Goal: Transaction & Acquisition: Purchase product/service

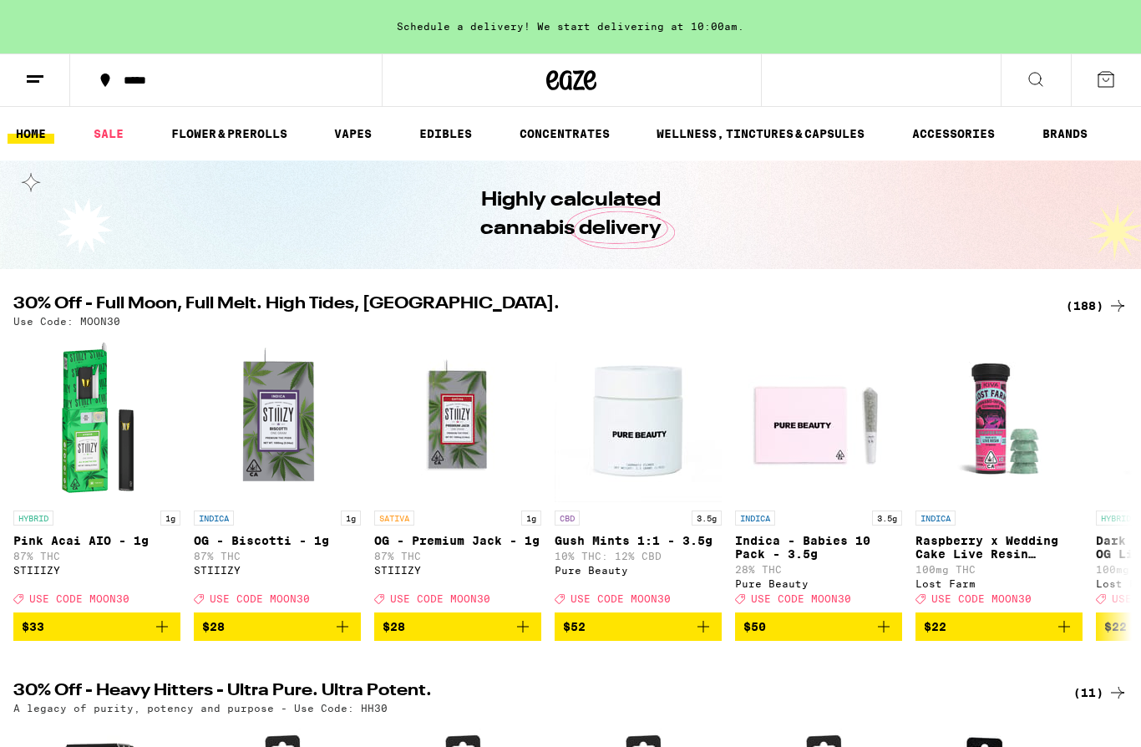
click at [449, 134] on link "EDIBLES" at bounding box center [445, 134] width 69 height 20
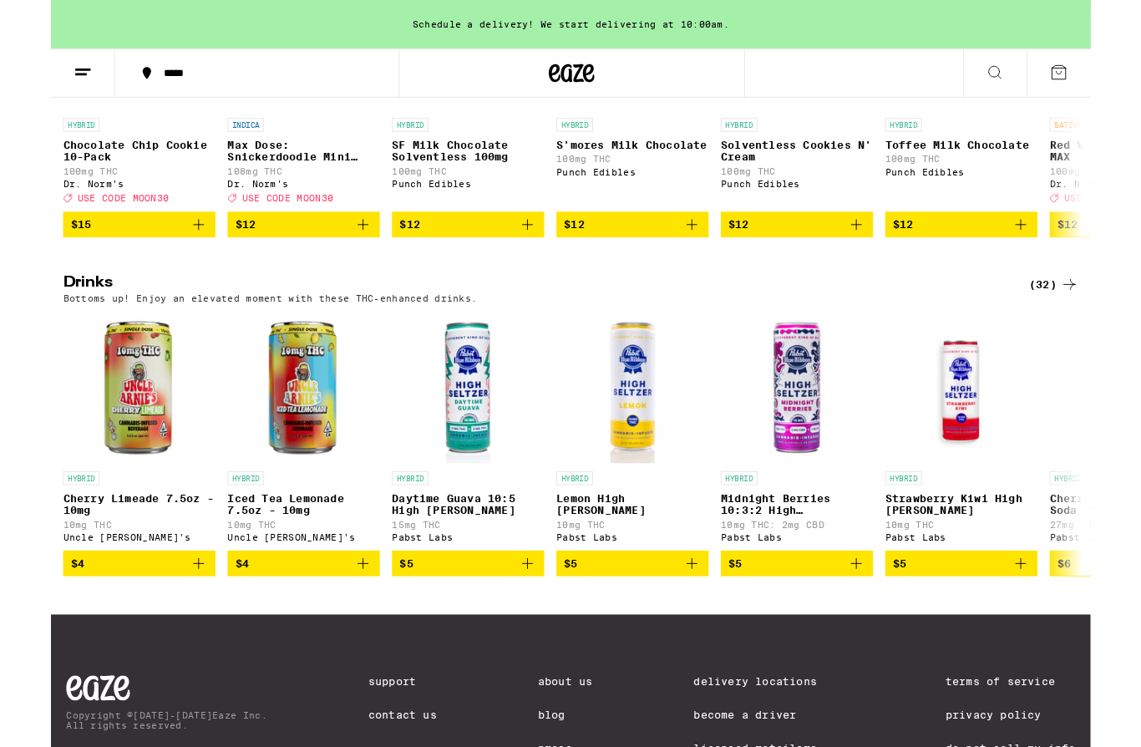
scroll to position [795, 0]
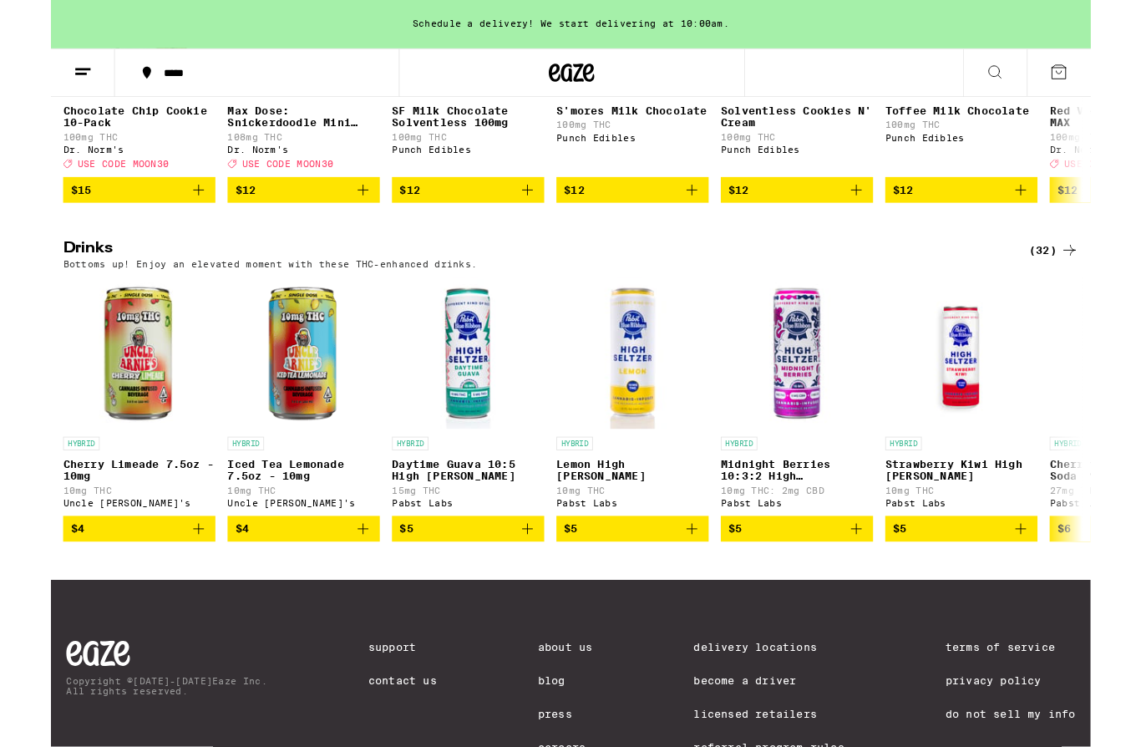
click at [1100, 285] on div "(32)" at bounding box center [1100, 275] width 54 height 20
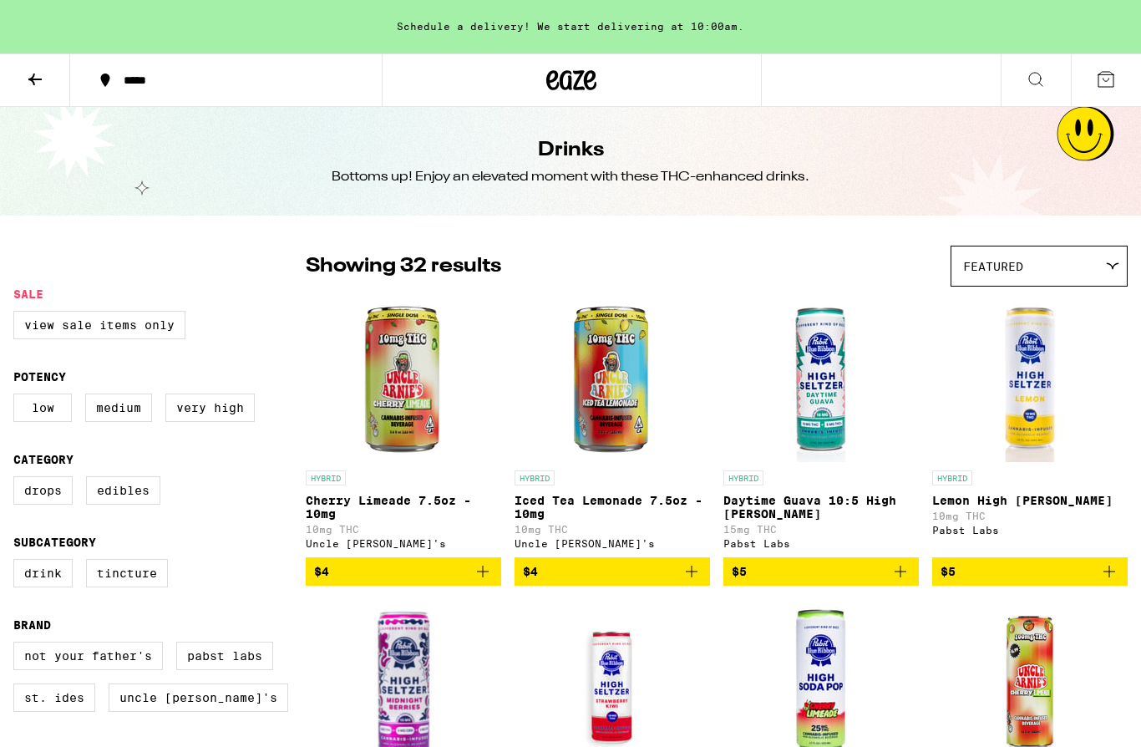
click at [37, 81] on icon at bounding box center [35, 79] width 20 height 20
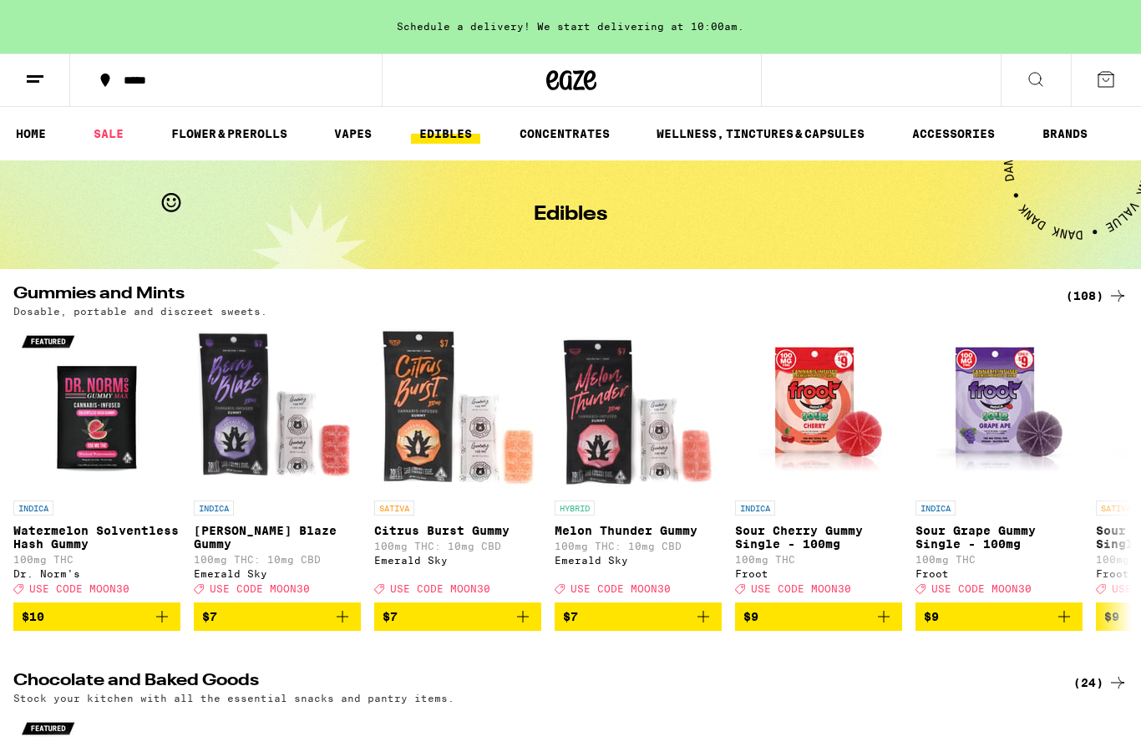
click at [742, 132] on link "WELLNESS, TINCTURES & CAPSULES" at bounding box center [760, 134] width 225 height 20
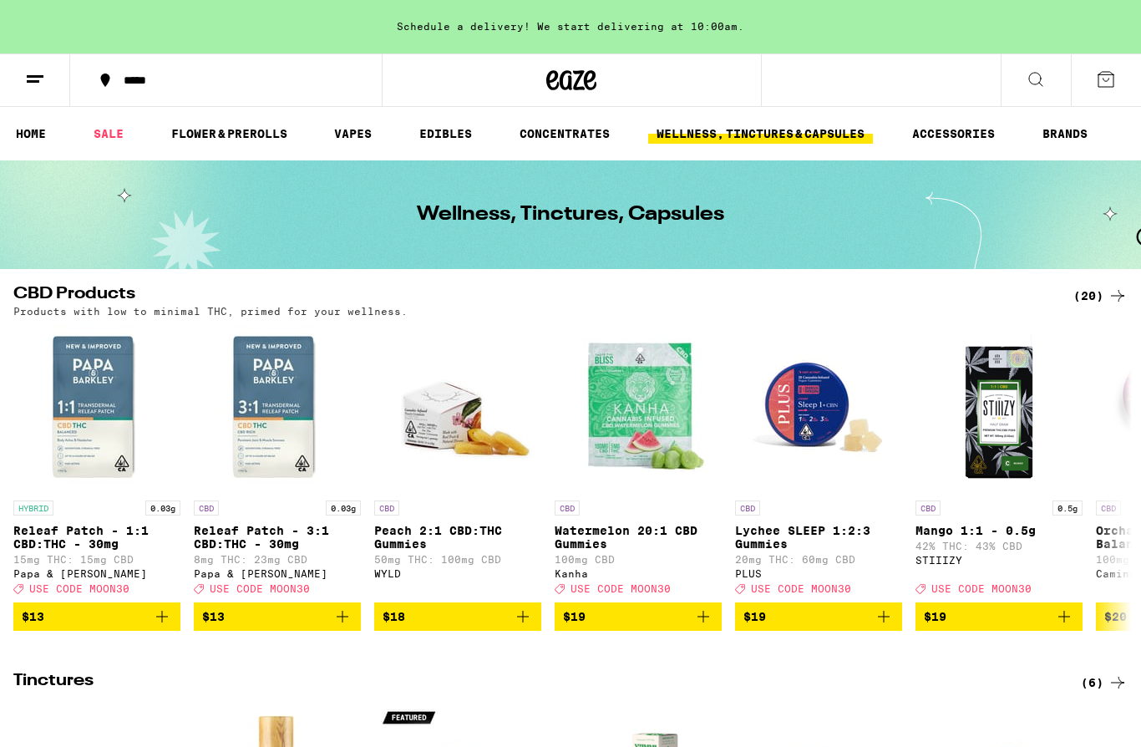
click at [830, 418] on img "Open page for Lychee SLEEP 1:2:3 Gummies from PLUS" at bounding box center [818, 408] width 167 height 167
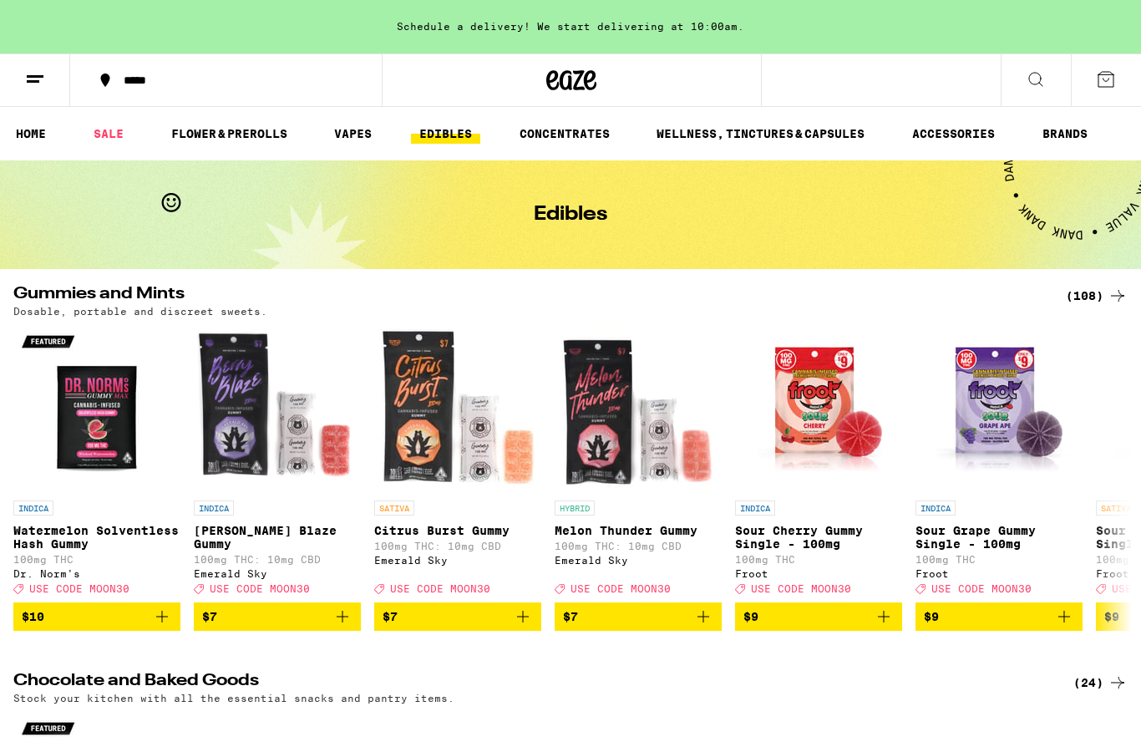
click at [1101, 301] on div "(108)" at bounding box center [1097, 296] width 62 height 20
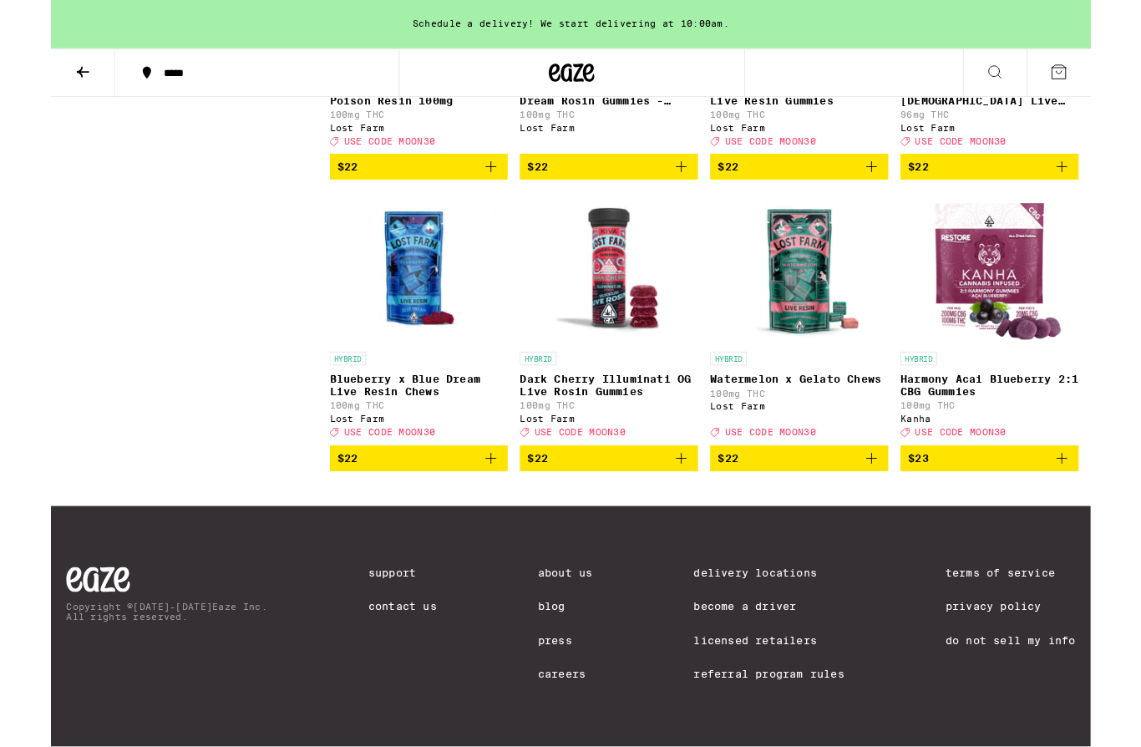
scroll to position [8502, 0]
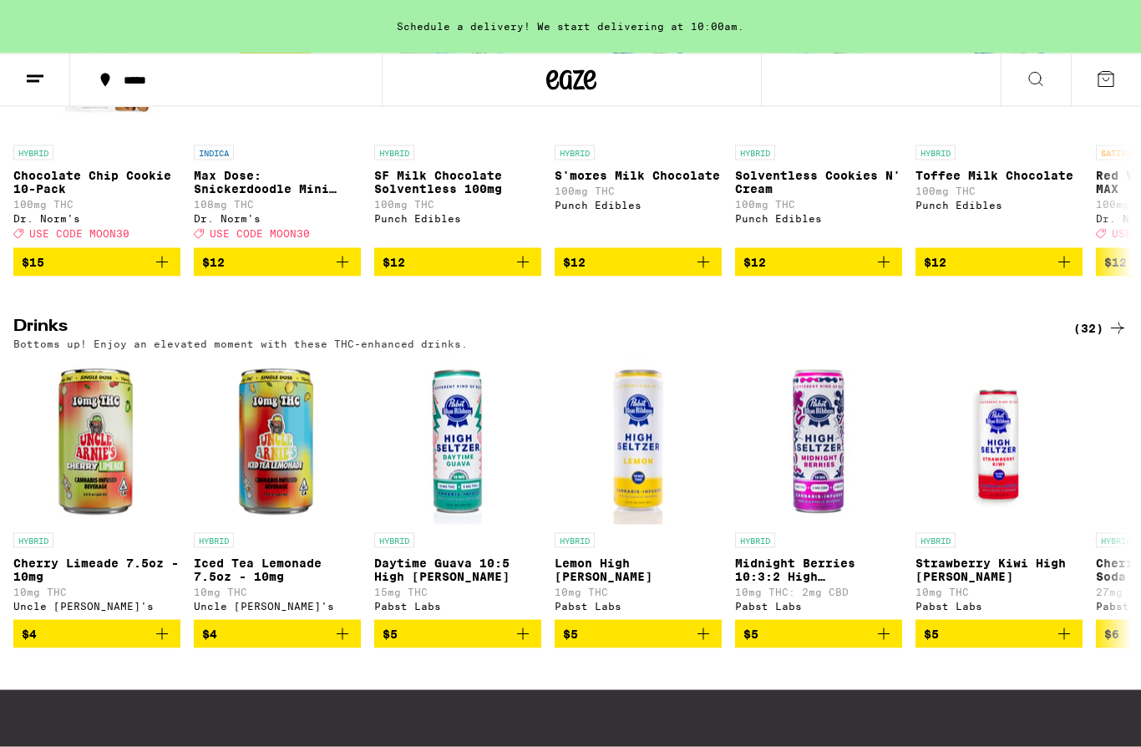
click at [1097, 338] on div "(32)" at bounding box center [1100, 328] width 54 height 20
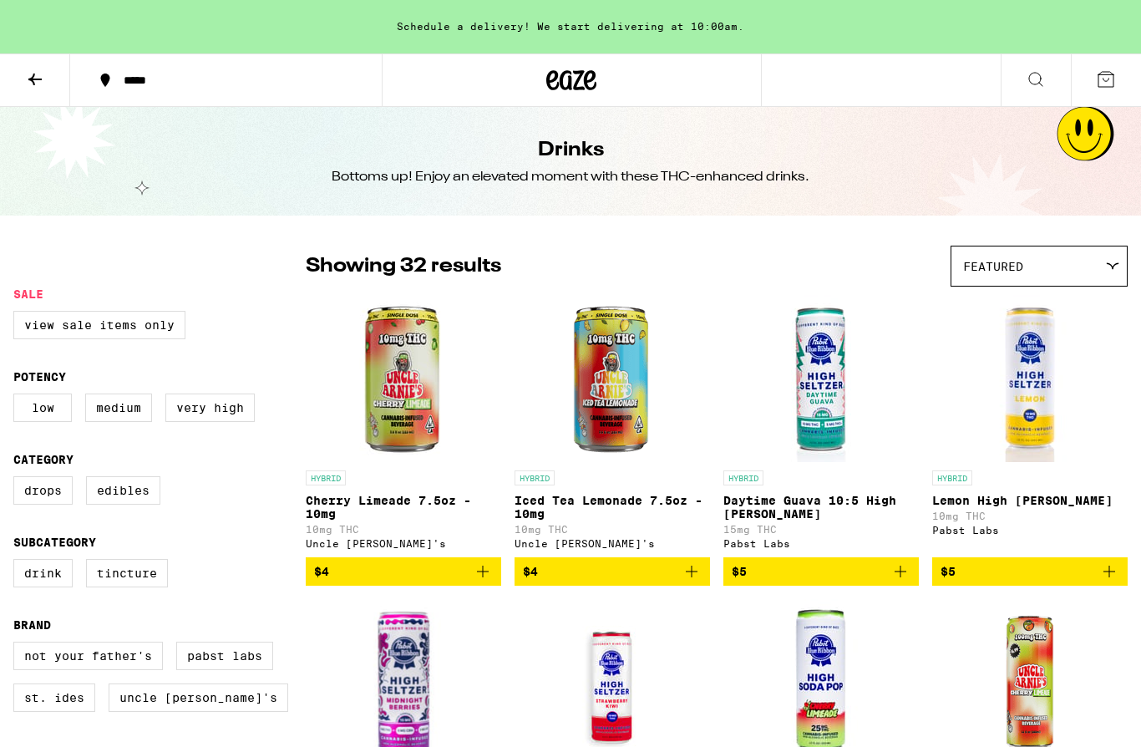
click at [215, 413] on label "Very High" at bounding box center [209, 407] width 89 height 28
click at [18, 397] on input "Very High" at bounding box center [17, 396] width 1 height 1
checkbox input "true"
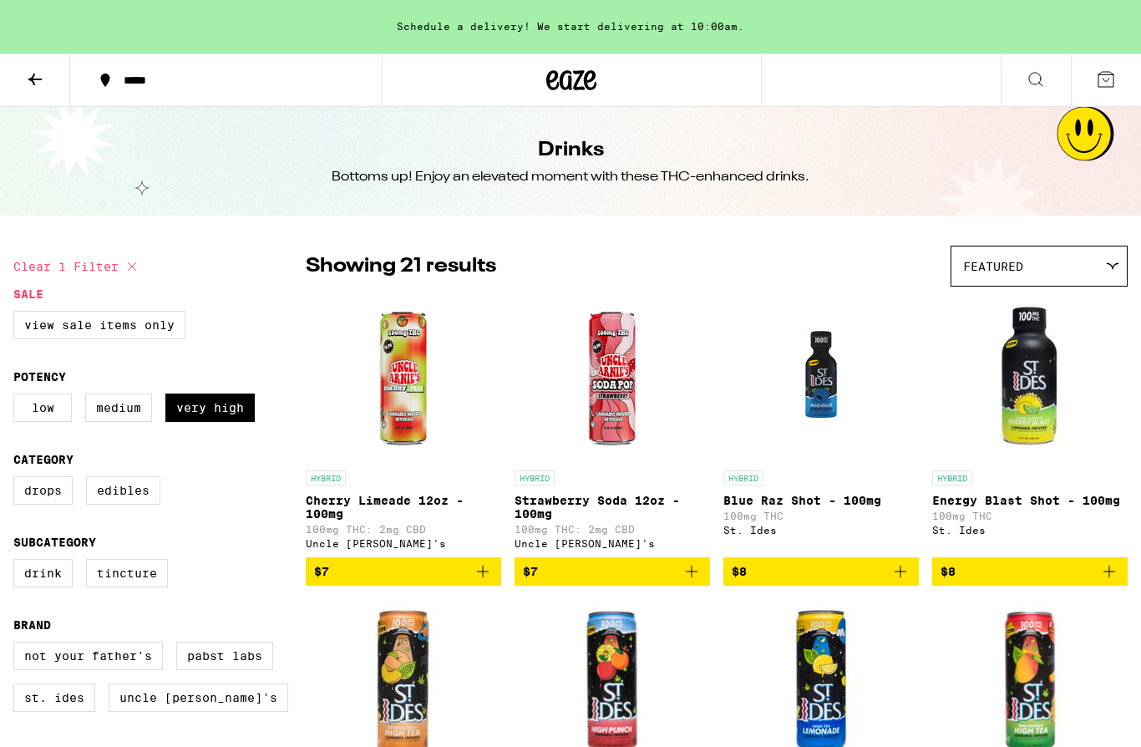
click at [1042, 408] on img "Open page for Energy Blast Shot - 100mg from St. Ides" at bounding box center [1029, 378] width 167 height 167
click at [828, 376] on img "Open page for Blue Raz Shot - 100mg from St. Ides" at bounding box center [820, 378] width 167 height 167
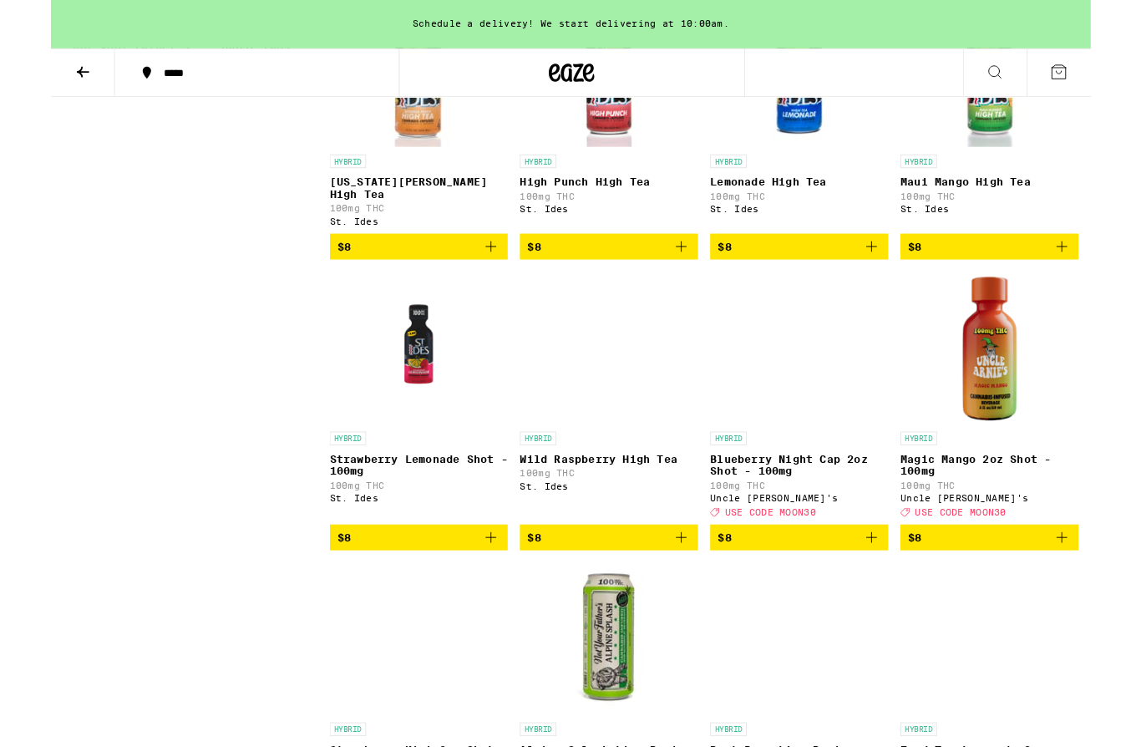
scroll to position [606, 0]
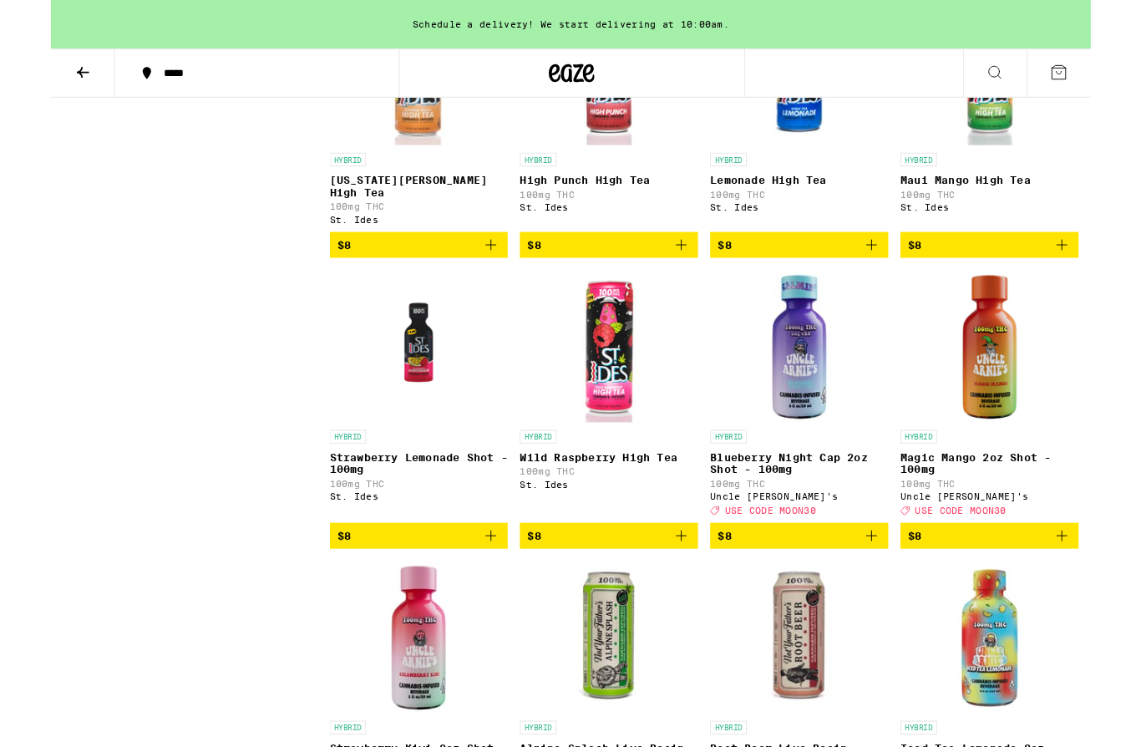
click at [817, 439] on img "Open page for Blueberry Night Cap 2oz Shot - 100mg from Uncle Arnie's" at bounding box center [820, 379] width 167 height 167
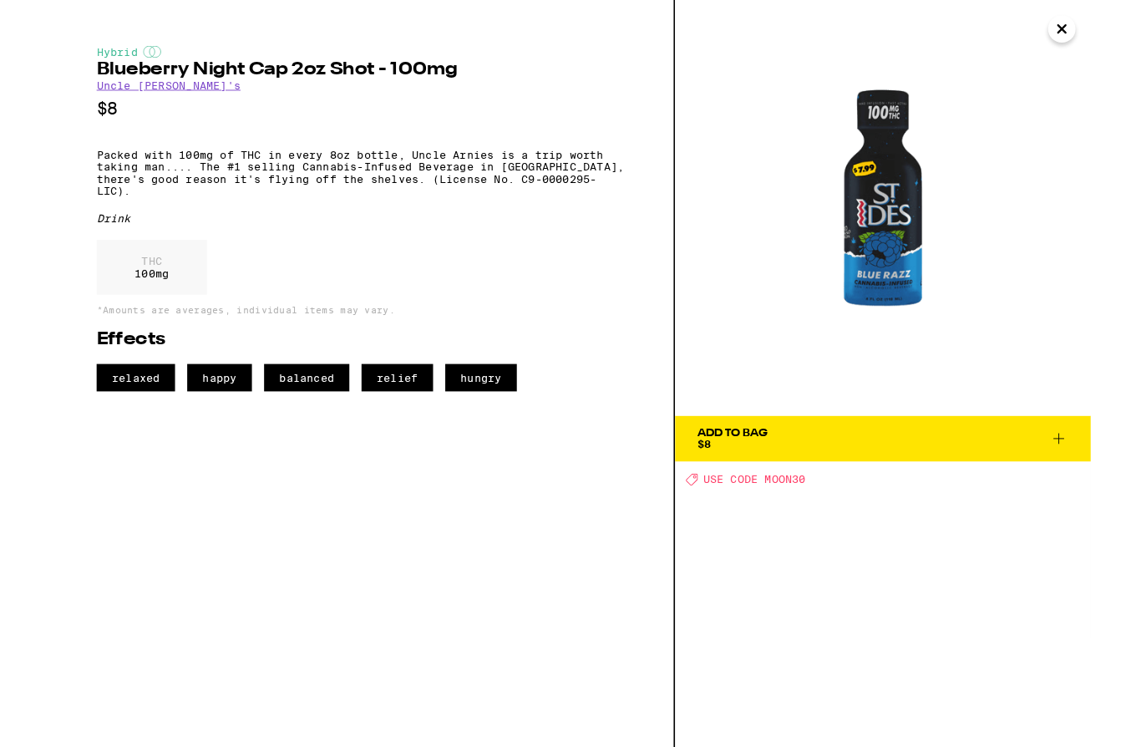
click at [1113, 42] on icon "Close" at bounding box center [1109, 31] width 20 height 25
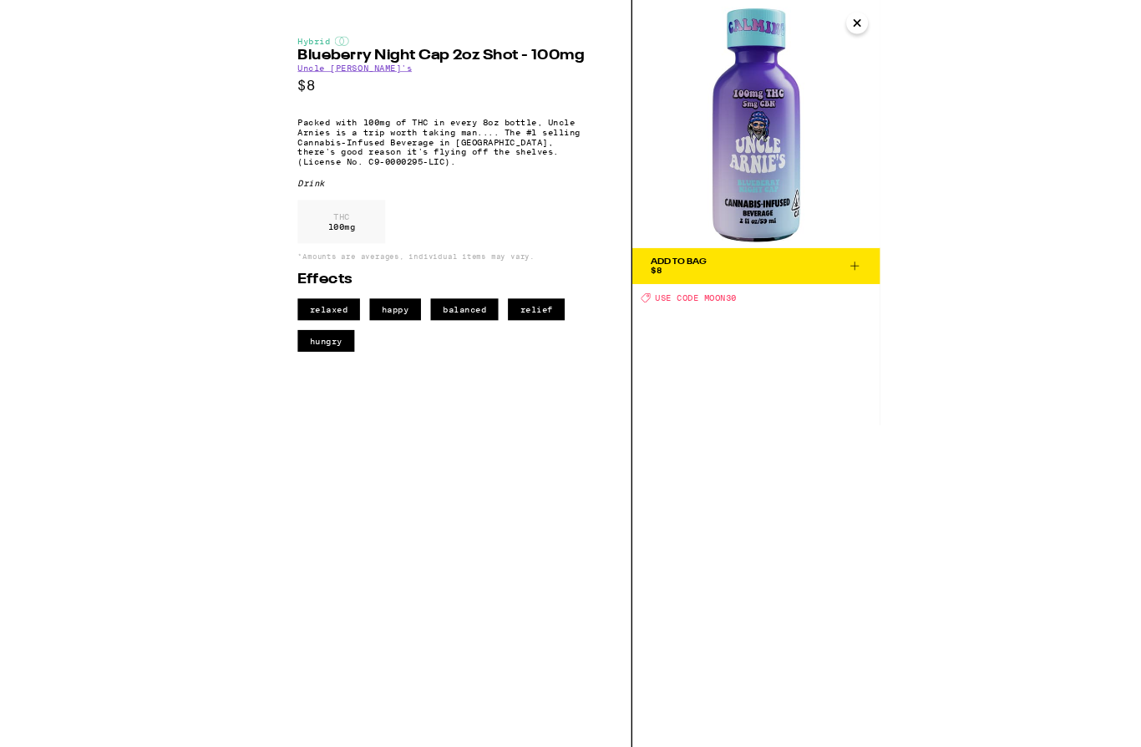
scroll to position [606, 0]
